Goal: Task Accomplishment & Management: Use online tool/utility

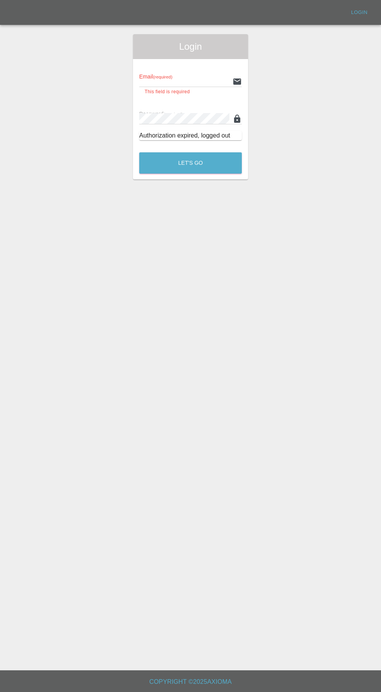
type input "[EMAIL_ADDRESS][DOMAIN_NAME]"
click at [139, 152] on button "Let's Go" at bounding box center [190, 162] width 103 height 21
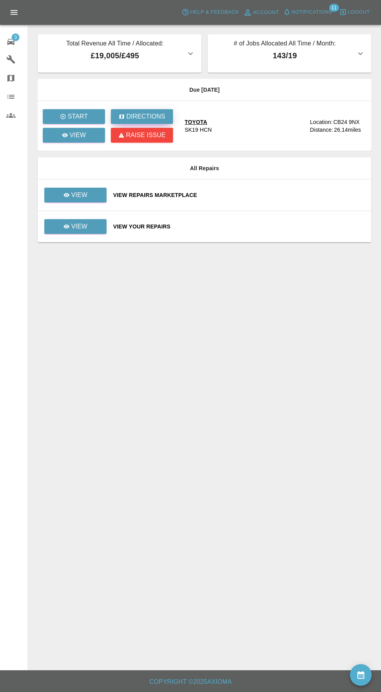
click at [142, 115] on p "Directions" at bounding box center [145, 116] width 39 height 9
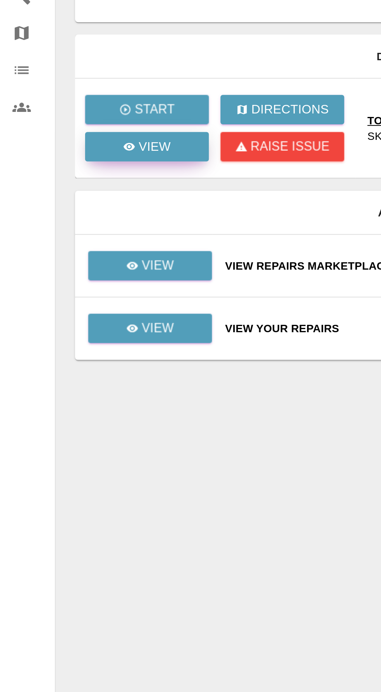
click at [75, 139] on p "View" at bounding box center [78, 135] width 16 height 9
